Goal: Task Accomplishment & Management: Manage account settings

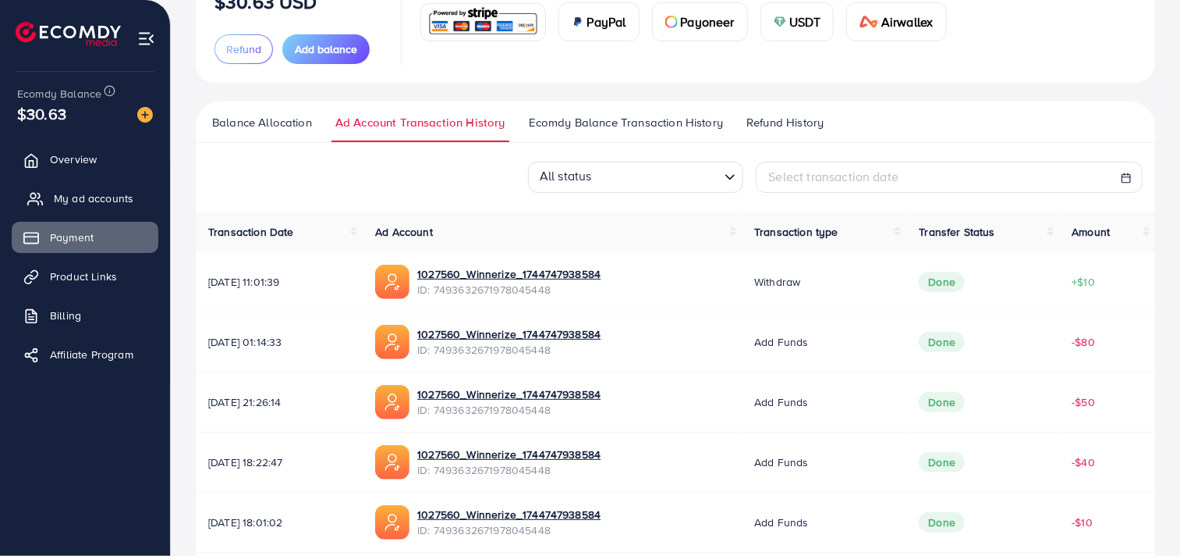
scroll to position [144, 0]
click at [75, 160] on span "Overview" at bounding box center [77, 159] width 47 height 16
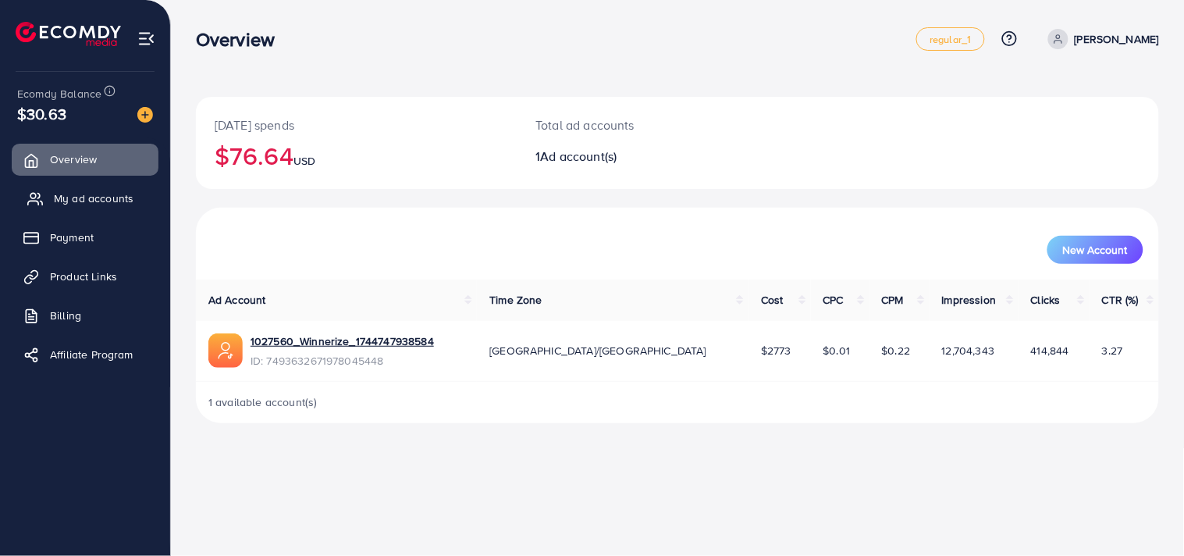
click at [88, 193] on span "My ad accounts" at bounding box center [94, 198] width 80 height 16
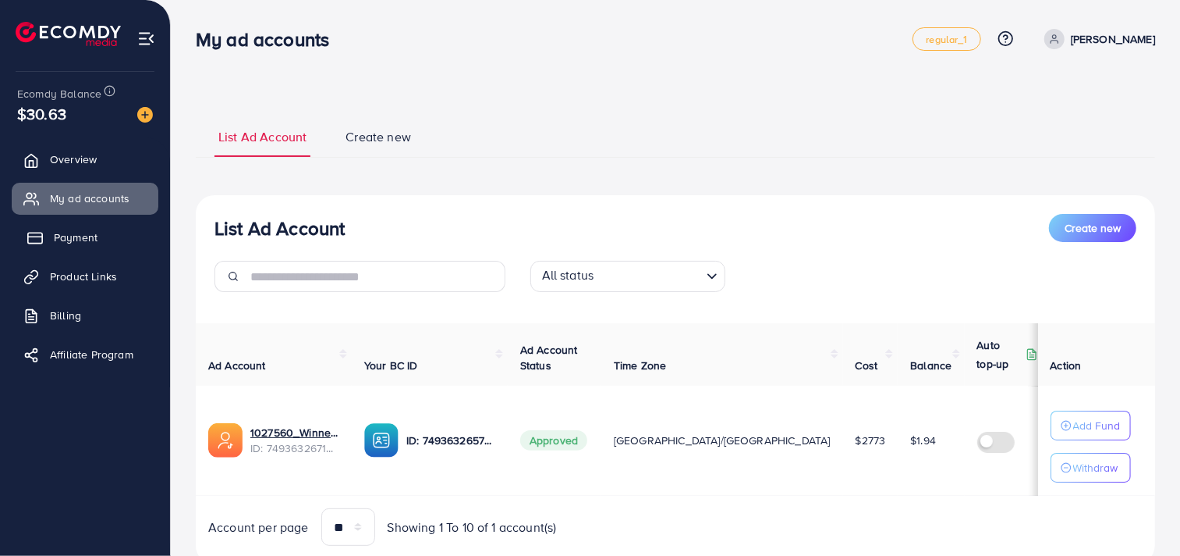
click at [105, 242] on link "Payment" at bounding box center [85, 237] width 147 height 31
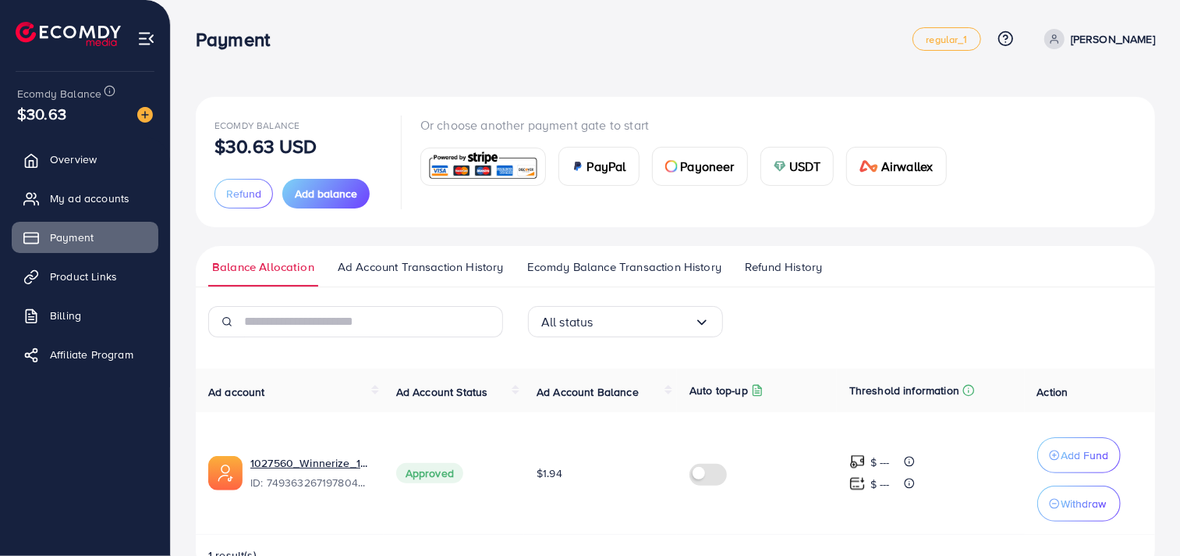
click at [453, 268] on span "Ad Account Transaction History" at bounding box center [421, 266] width 166 height 17
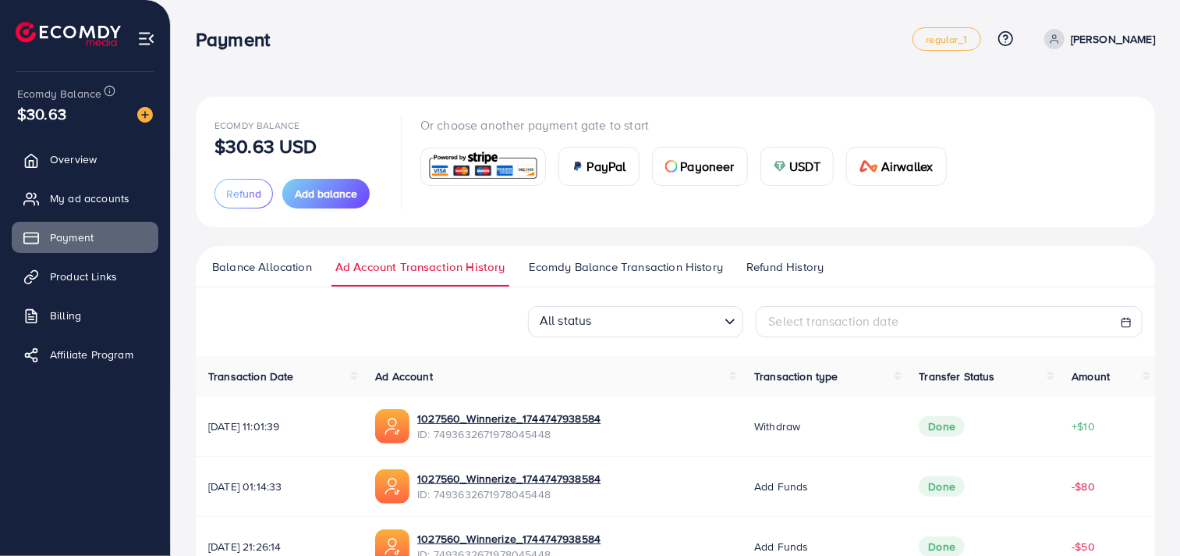
click at [273, 268] on span "Balance Allocation" at bounding box center [262, 266] width 100 height 17
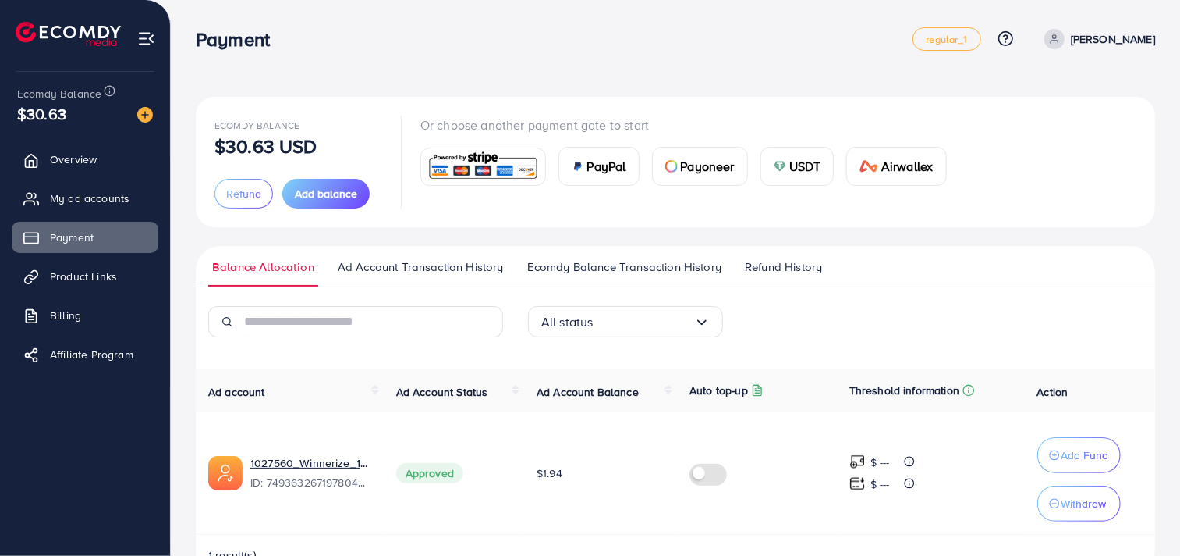
click at [563, 387] on span "Ad Account Balance" at bounding box center [588, 392] width 102 height 16
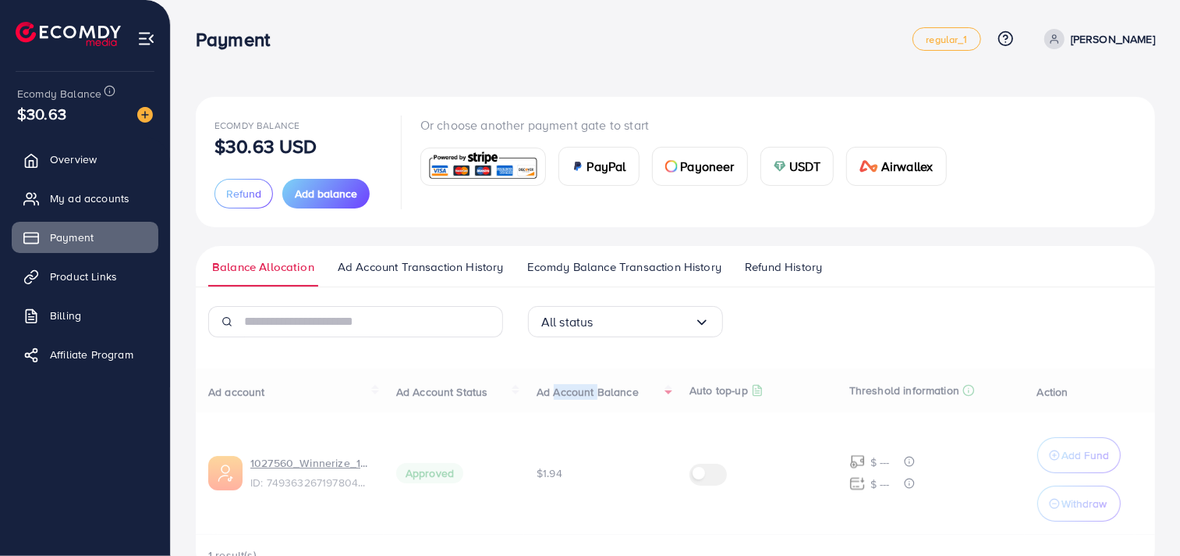
click at [563, 387] on span "Ad Account Balance" at bounding box center [588, 392] width 102 height 16
click at [563, 387] on div "Ad account Ad Account Status Ad Account Balance Auto top-up Threshold informati…" at bounding box center [676, 471] width 960 height 207
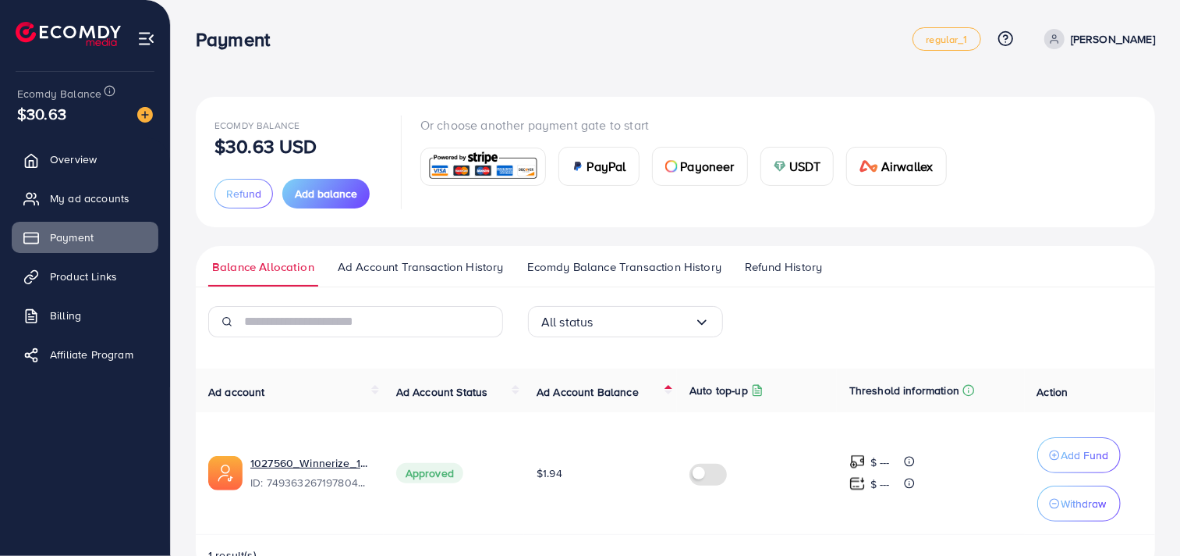
click at [872, 247] on ul "Balance Allocation Ad Account Transaction History Ecomdy Balance Transaction Hi…" at bounding box center [676, 266] width 960 height 41
click at [588, 384] on span "Ad Account Balance" at bounding box center [588, 392] width 102 height 16
